Goal: Information Seeking & Learning: Check status

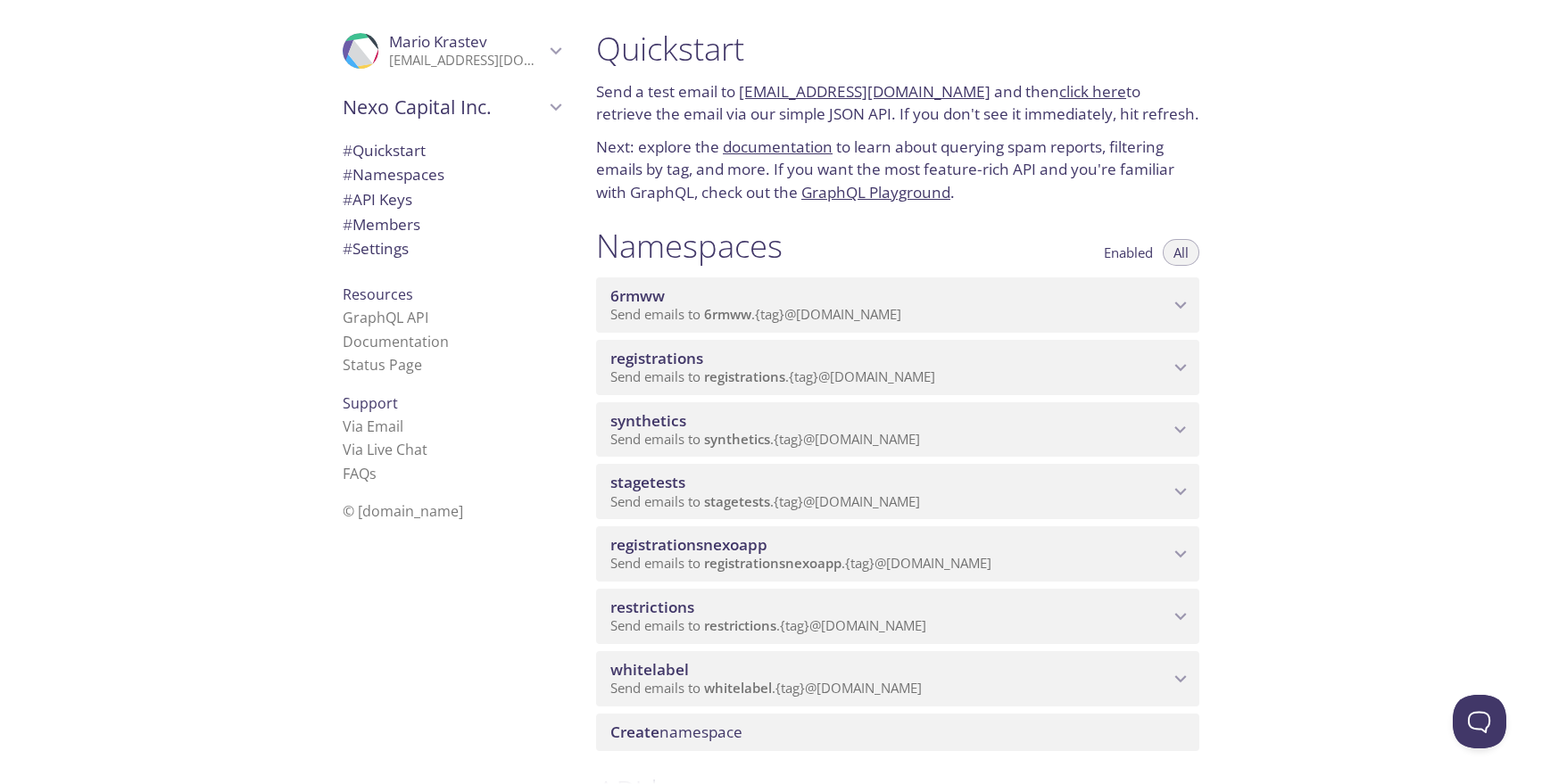
click at [873, 379] on span "Send emails to registrations . {tag} @[DOMAIN_NAME]" at bounding box center [773, 377] width 325 height 18
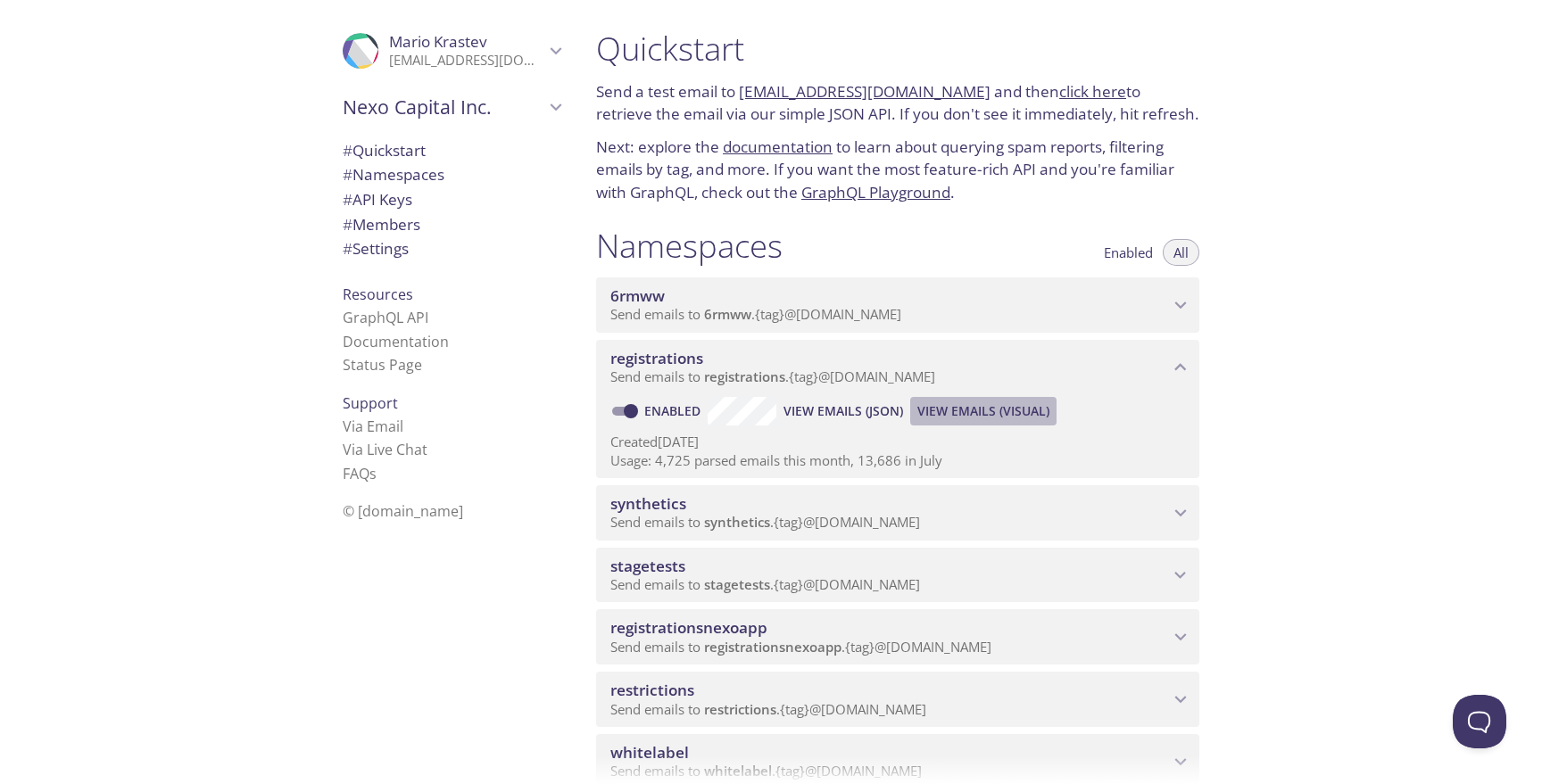
click at [970, 412] on span "View Emails (Visual)" at bounding box center [983, 411] width 132 height 22
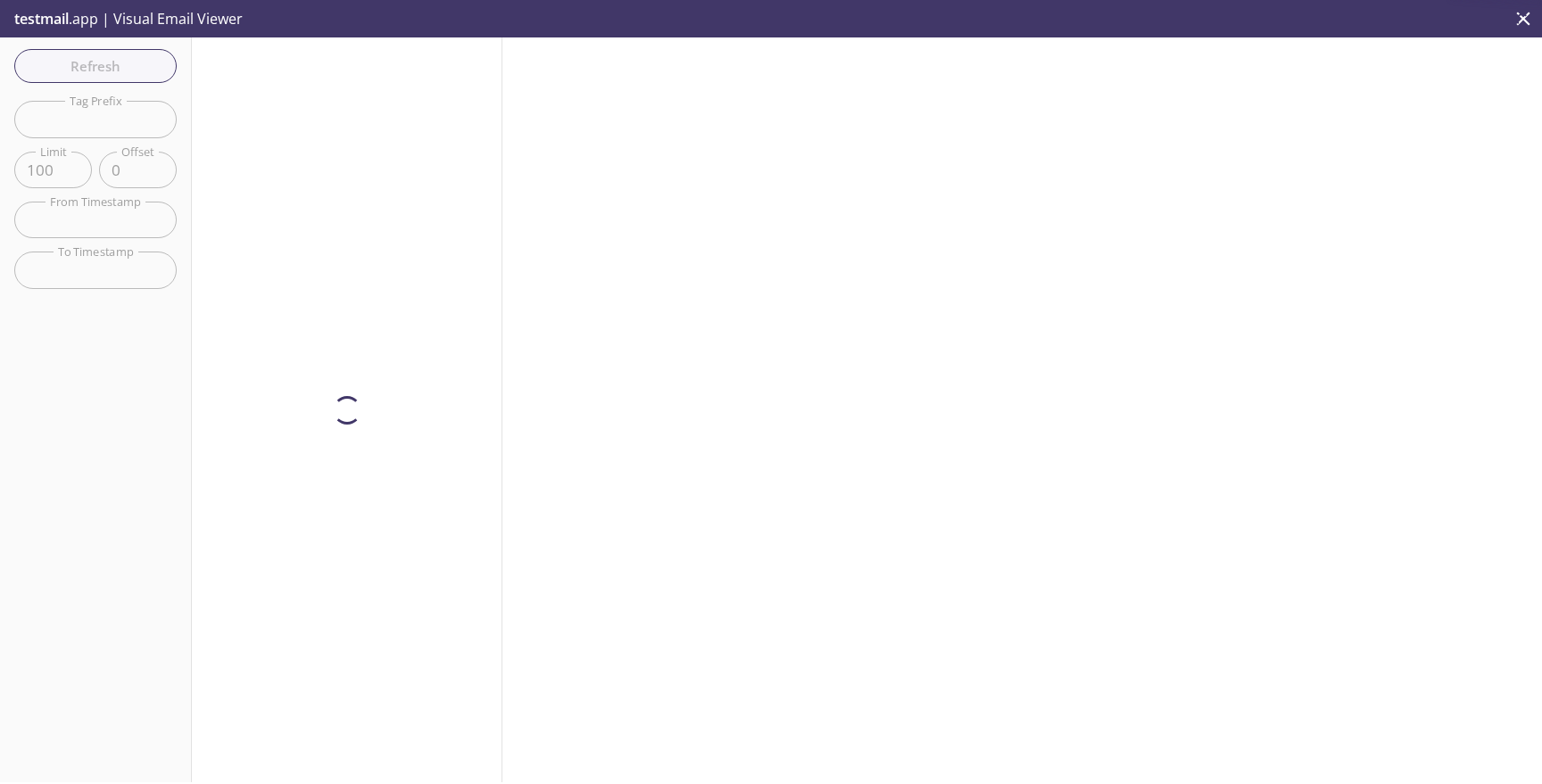
click at [153, 126] on input "text" at bounding box center [95, 118] width 162 height 37
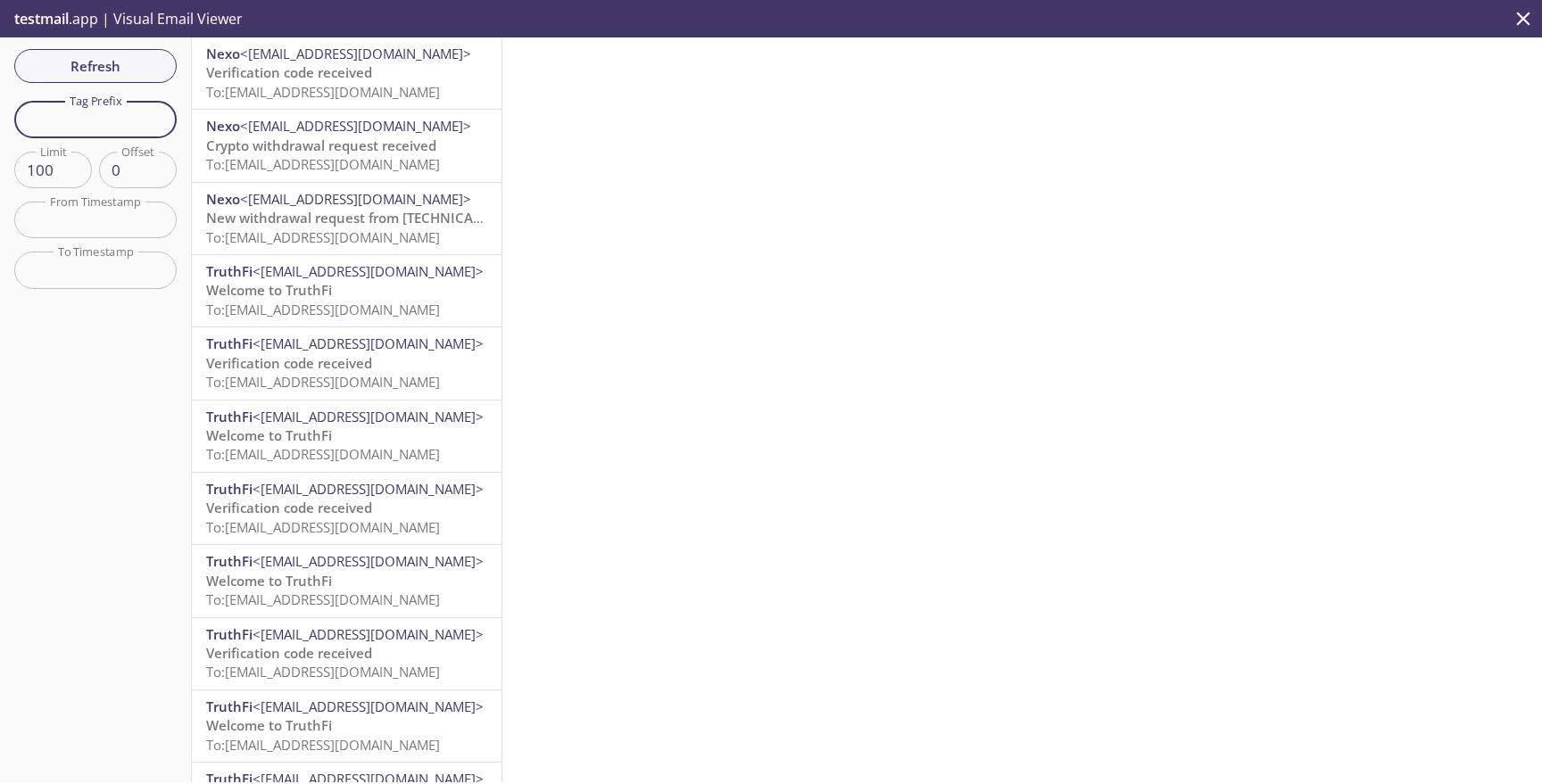
click at [148, 121] on input "text" at bounding box center [95, 118] width 162 height 37
paste input "qanexoholder"
type input "qanexoholder"
click at [145, 83] on div "Refresh Filters Tag Prefix qanexoholder Tag Prefix Limit 100 Limit Offset 0 Off…" at bounding box center [96, 410] width 192 height 745
click at [145, 66] on span "Refresh" at bounding box center [95, 66] width 134 height 23
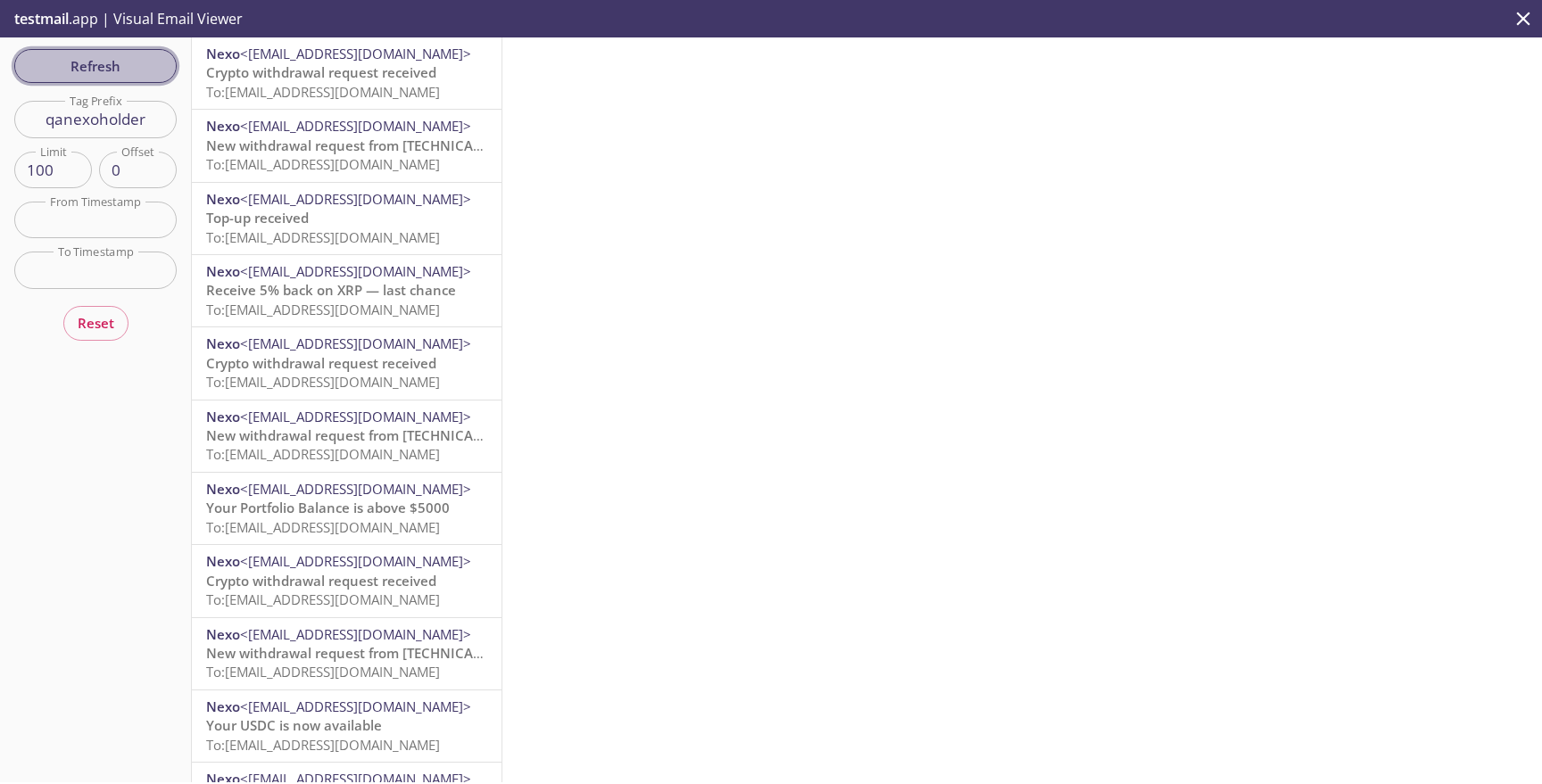
click at [116, 65] on span "Refresh" at bounding box center [95, 66] width 134 height 23
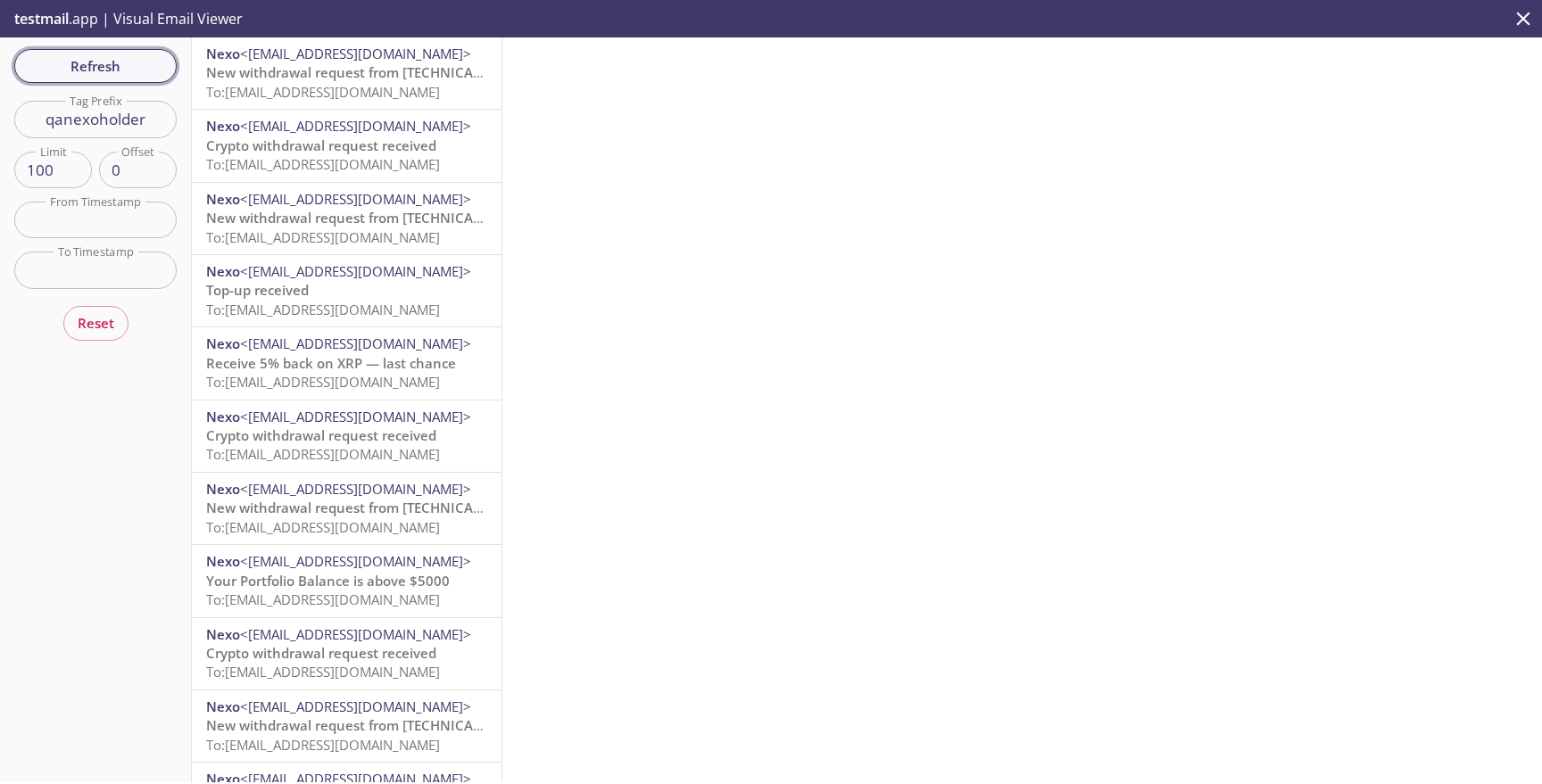
click at [116, 66] on span "Refresh" at bounding box center [95, 66] width 134 height 23
click at [313, 98] on span "To: [EMAIL_ADDRESS][DOMAIN_NAME]" at bounding box center [323, 91] width 233 height 18
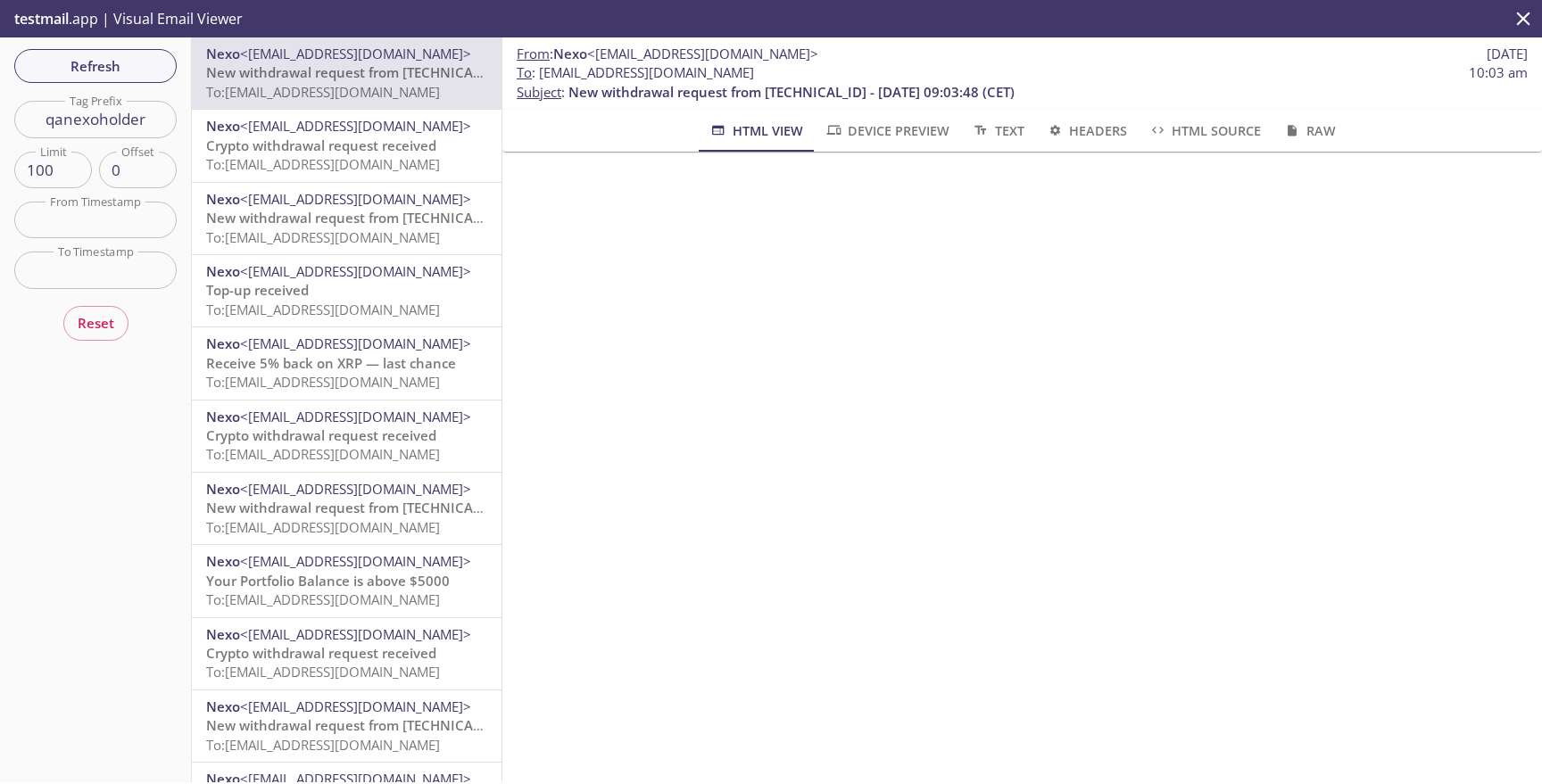
scroll to position [386, 0]
